Goal: Task Accomplishment & Management: Manage account settings

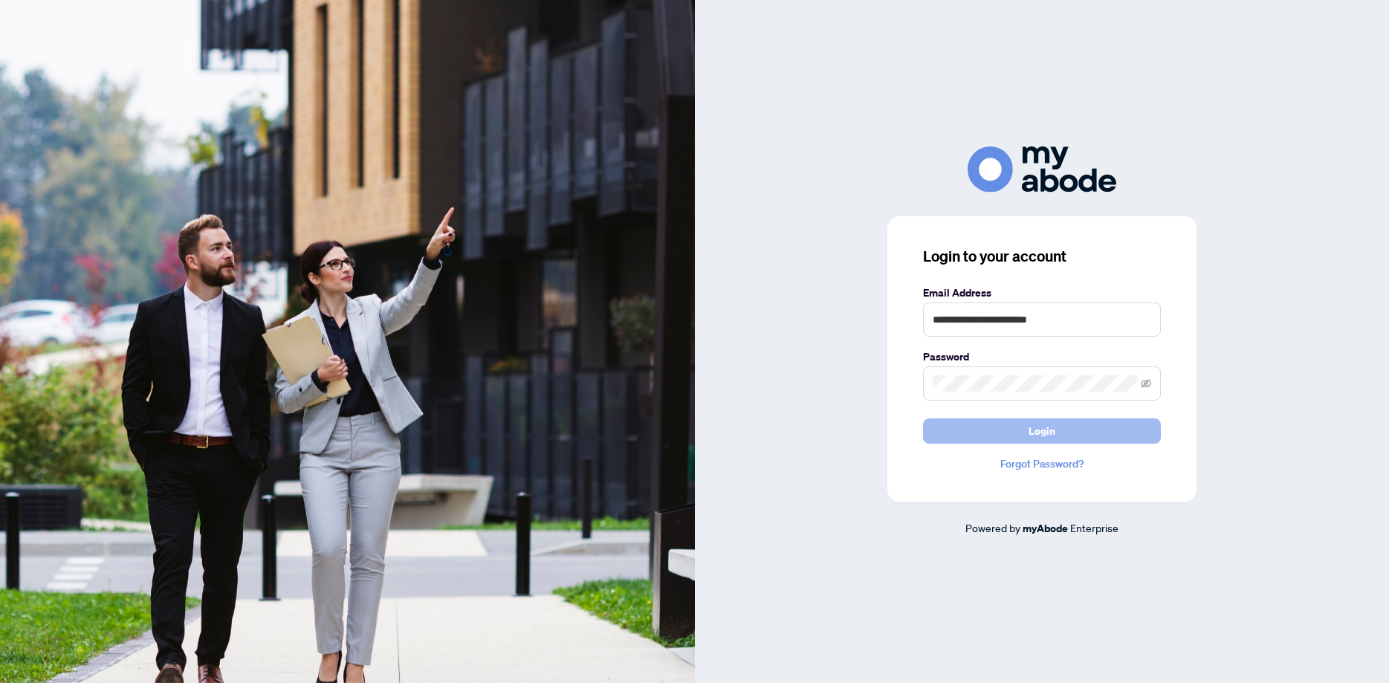
click at [1026, 437] on button "Login" at bounding box center [1042, 430] width 238 height 25
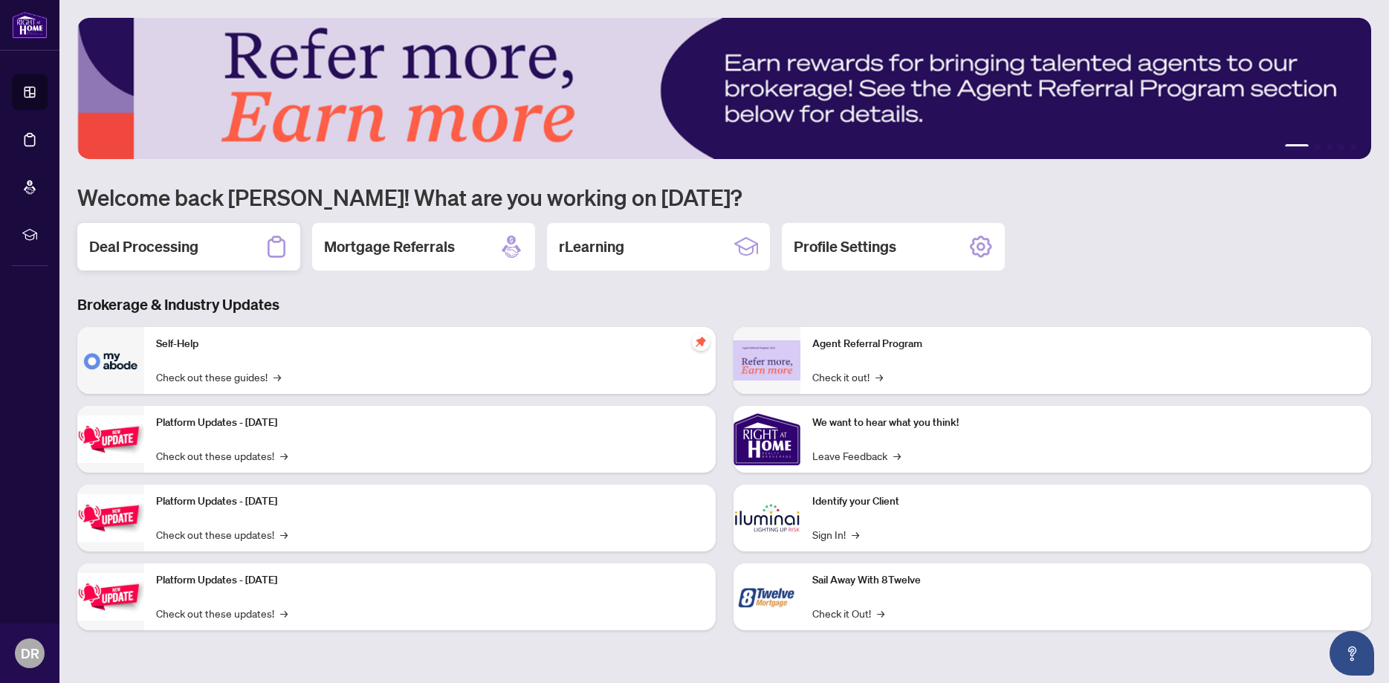
click at [136, 244] on h2 "Deal Processing" at bounding box center [143, 246] width 109 height 21
click at [136, 244] on main "1 2 3 4 5 Welcome back [PERSON_NAME]! What are you working on [DATE]? Deal Proc…" at bounding box center [723, 341] width 1329 height 683
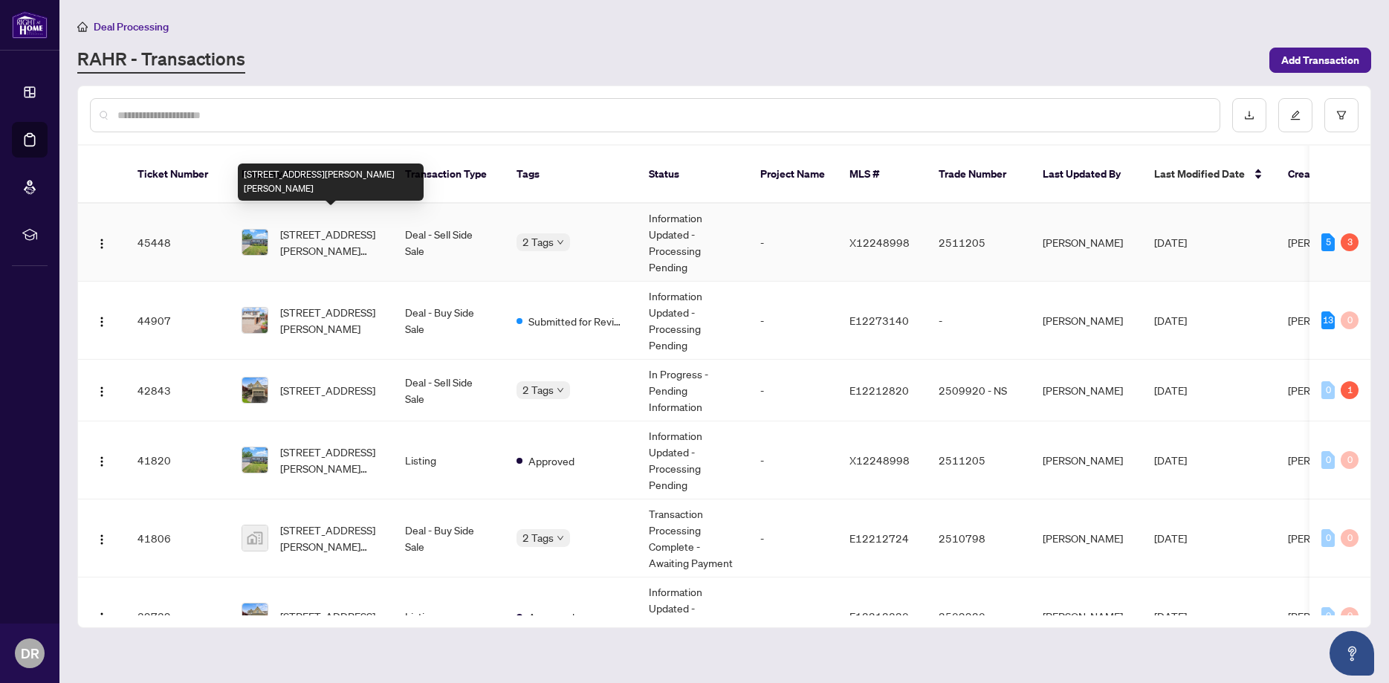
click at [305, 226] on span "[STREET_ADDRESS][PERSON_NAME][PERSON_NAME]" at bounding box center [330, 242] width 101 height 33
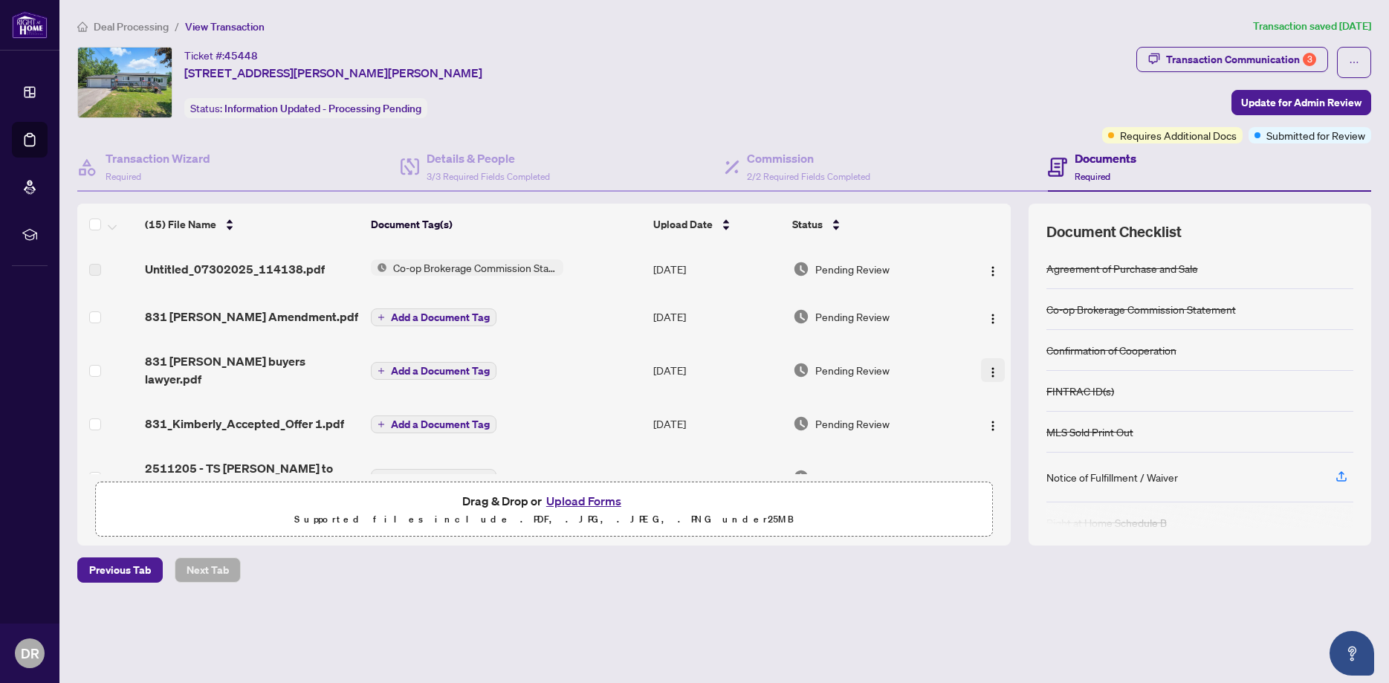
click at [994, 376] on img "button" at bounding box center [993, 372] width 12 height 12
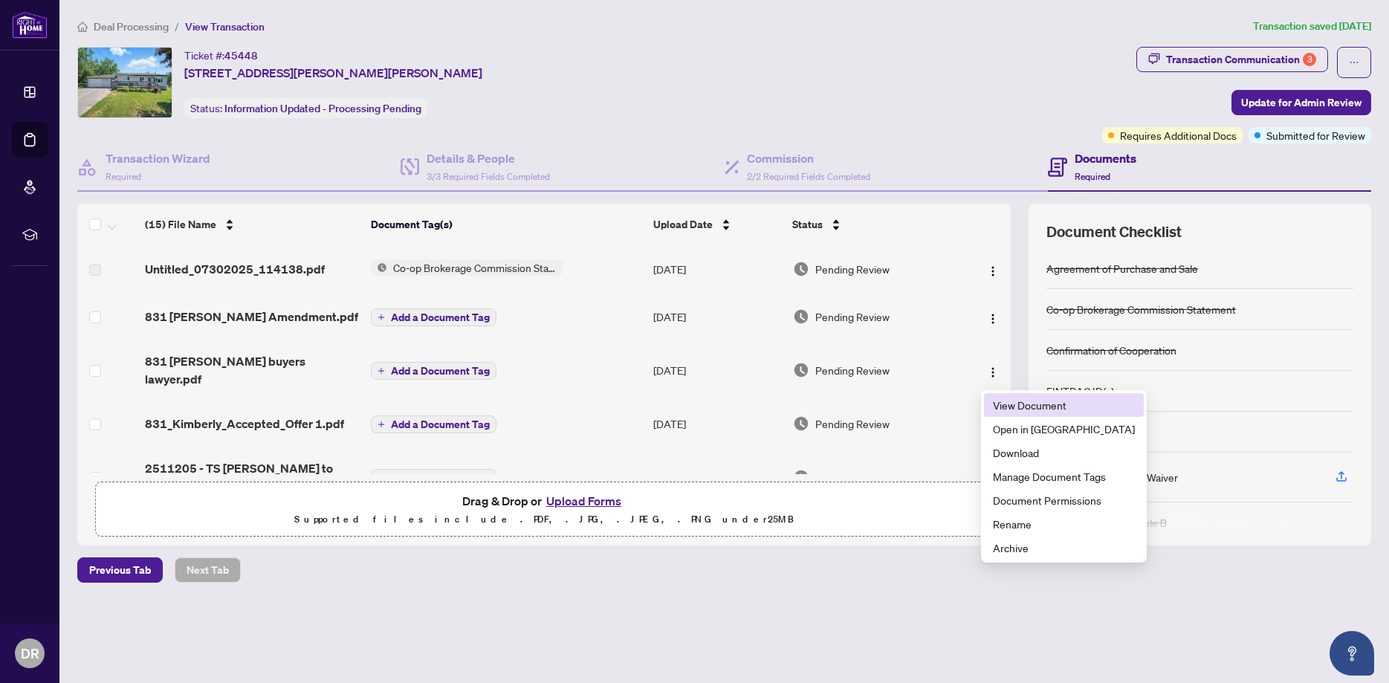
click at [1011, 407] on span "View Document" at bounding box center [1064, 405] width 142 height 16
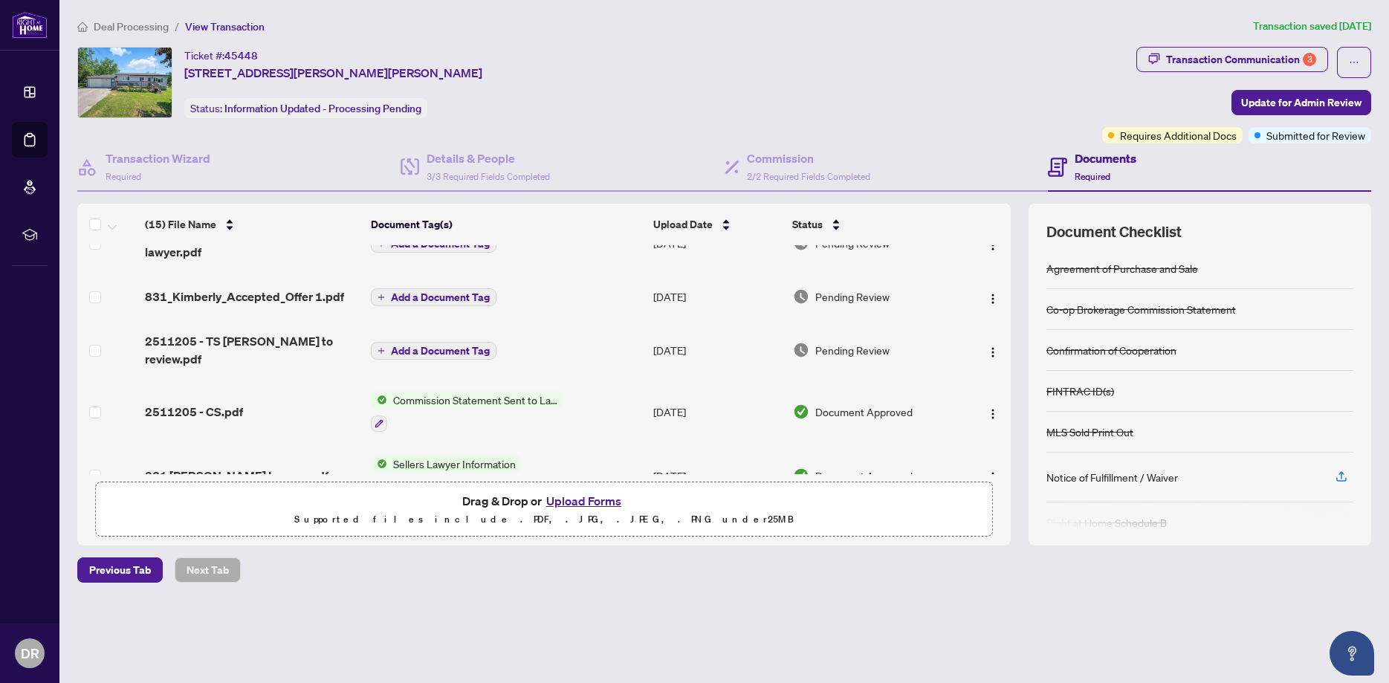
scroll to position [169, 0]
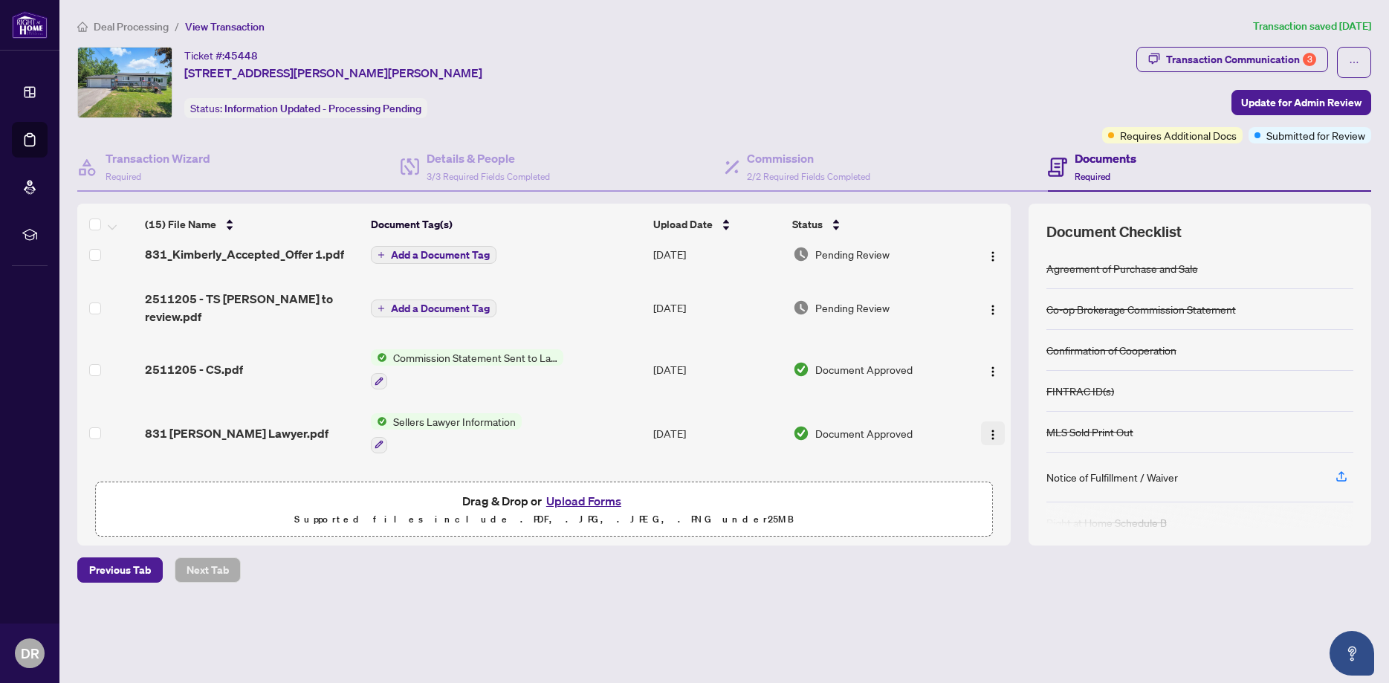
click at [993, 429] on img "button" at bounding box center [993, 435] width 12 height 12
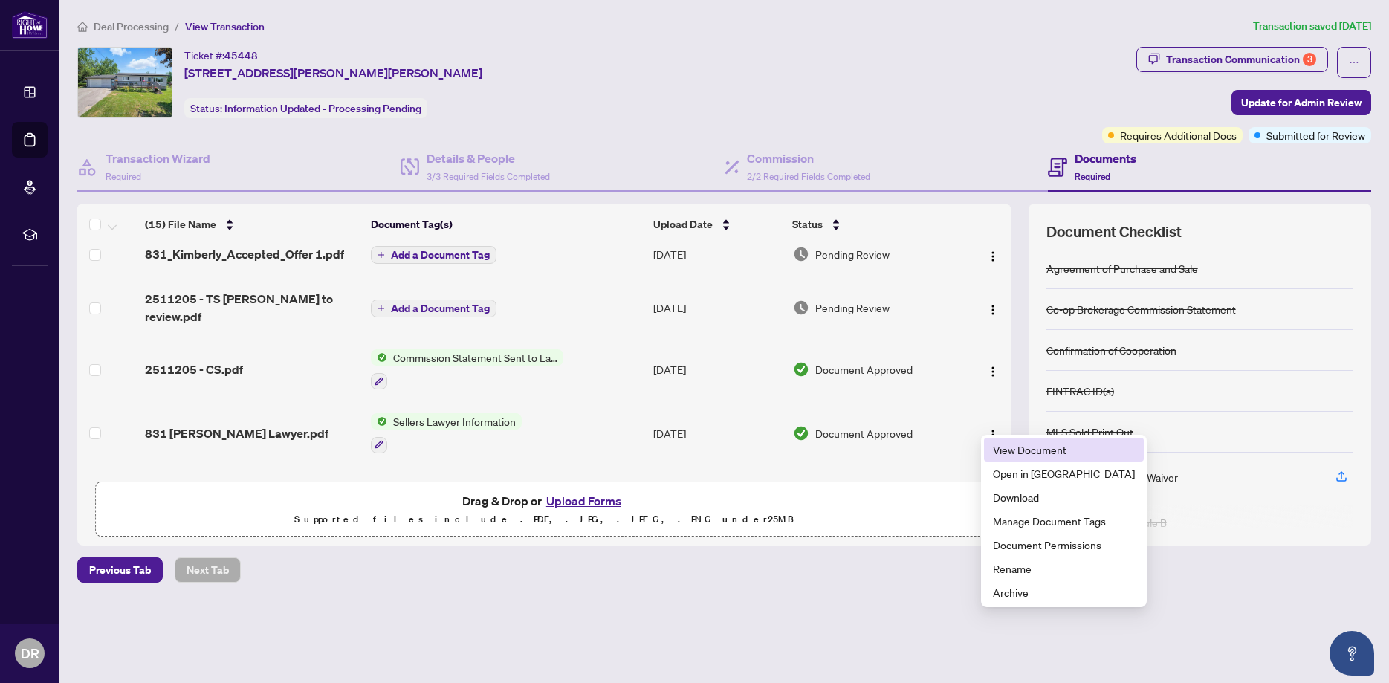
click at [1010, 453] on span "View Document" at bounding box center [1064, 449] width 142 height 16
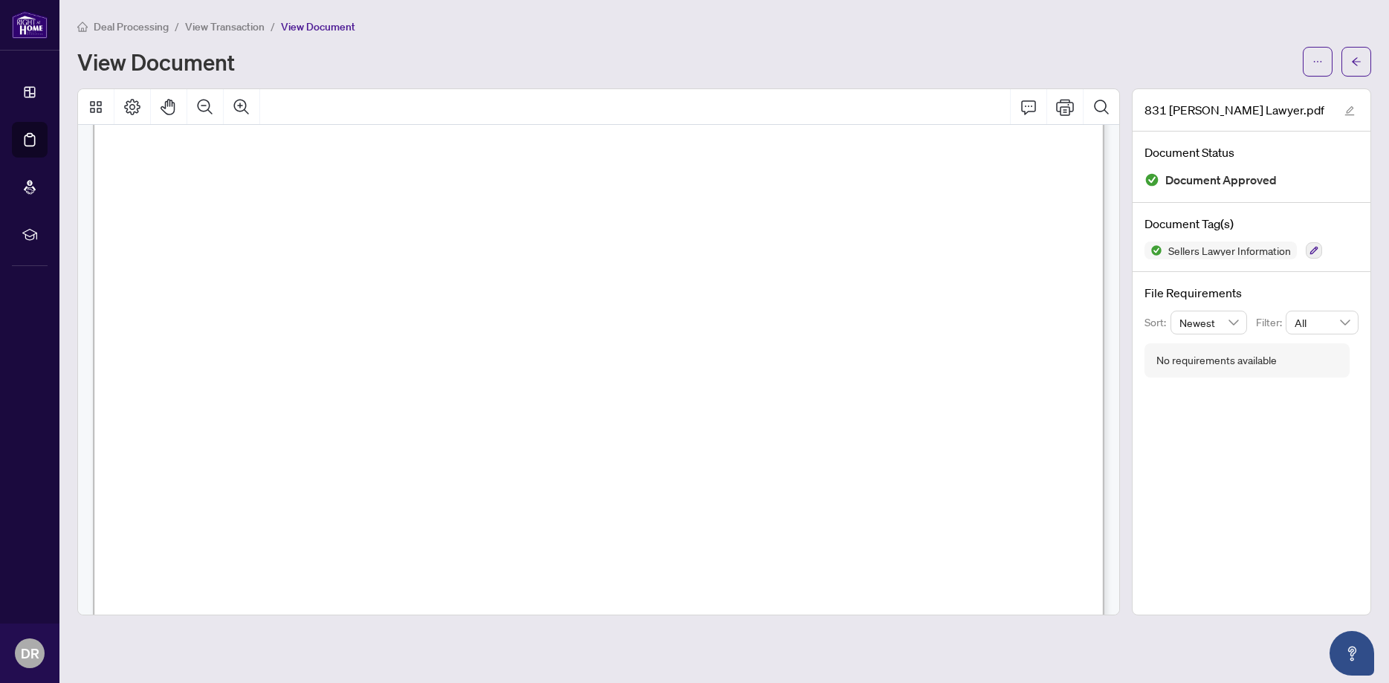
scroll to position [91, 0]
drag, startPoint x: 1112, startPoint y: 308, endPoint x: 1094, endPoint y: 316, distance: 19.6
click at [1108, 317] on div at bounding box center [598, 351] width 1054 height 527
